Goal: Check status: Check status

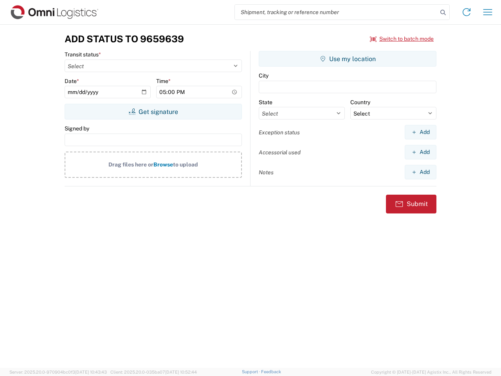
click at [336, 12] on input "search" at bounding box center [336, 12] width 203 height 15
click at [443, 13] on icon at bounding box center [443, 12] width 11 height 11
click at [467, 12] on icon at bounding box center [466, 12] width 13 height 13
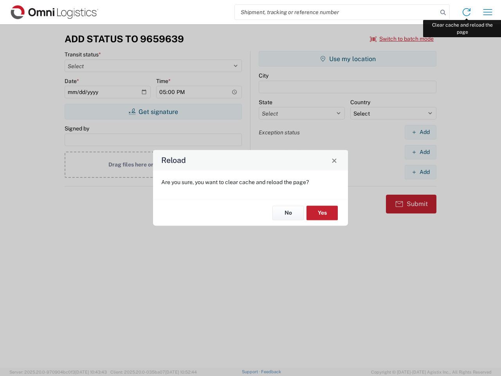
click at [488, 12] on div "Reload Are you sure, you want to clear cache and reload the page? No Yes" at bounding box center [250, 188] width 501 height 376
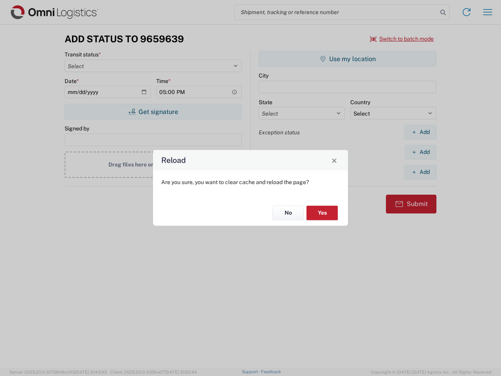
click at [402, 39] on div "Reload Are you sure, you want to clear cache and reload the page? No Yes" at bounding box center [250, 188] width 501 height 376
click at [153, 112] on div "Reload Are you sure, you want to clear cache and reload the page? No Yes" at bounding box center [250, 188] width 501 height 376
click at [348, 59] on div "Reload Are you sure, you want to clear cache and reload the page? No Yes" at bounding box center [250, 188] width 501 height 376
click at [420, 132] on div "Reload Are you sure, you want to clear cache and reload the page? No Yes" at bounding box center [250, 188] width 501 height 376
click at [420, 152] on div "Reload Are you sure, you want to clear cache and reload the page? No Yes" at bounding box center [250, 188] width 501 height 376
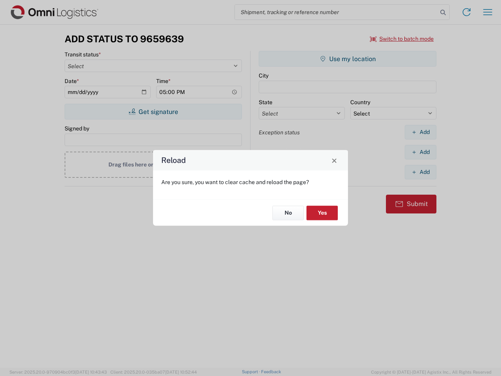
click at [420, 172] on div "Reload Are you sure, you want to clear cache and reload the page? No Yes" at bounding box center [250, 188] width 501 height 376
